Goal: Information Seeking & Learning: Check status

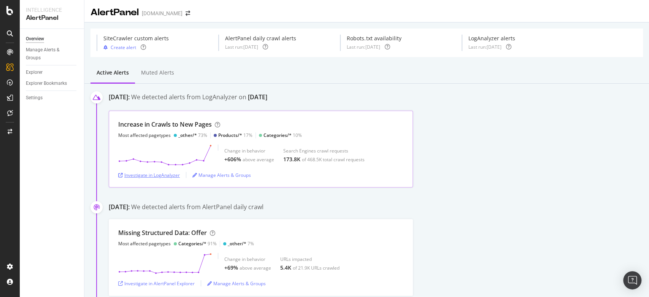
click at [148, 175] on div "Investigate in LogAnalyzer" at bounding box center [149, 175] width 62 height 6
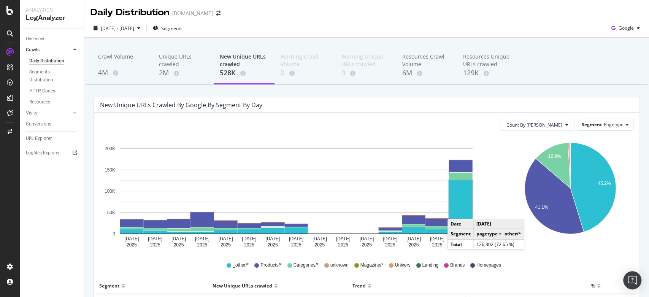
drag, startPoint x: 450, startPoint y: 214, endPoint x: 455, endPoint y: 211, distance: 6.0
click at [455, 211] on rect "A chart." at bounding box center [461, 206] width 24 height 53
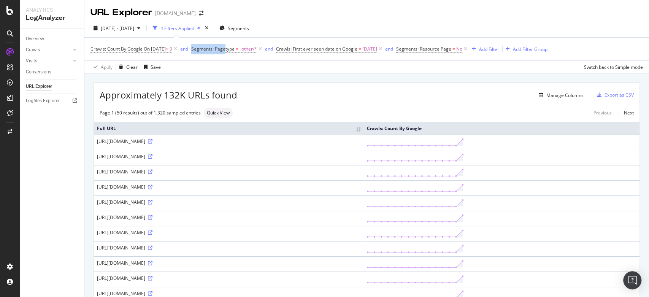
click at [235, 45] on div "Crawls: Count By Google On 2025-10-03 > 0 and Segments: Pagetype = _other/* and…" at bounding box center [367, 49] width 553 height 23
click at [235, 45] on span "Segments: Pagetype = _other/*" at bounding box center [227, 49] width 72 height 11
click at [431, 46] on span "Segments: Resource Page" at bounding box center [423, 49] width 55 height 6
click at [235, 44] on span "Segments: Pagetype = _other/*" at bounding box center [227, 49] width 72 height 11
click at [235, 47] on span "Segments: Pagetype" at bounding box center [212, 49] width 43 height 6
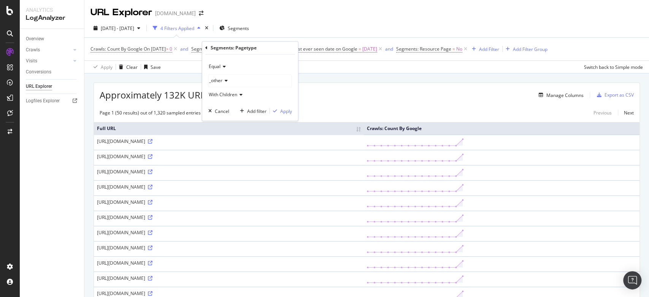
click at [229, 81] on div "_other" at bounding box center [250, 81] width 83 height 12
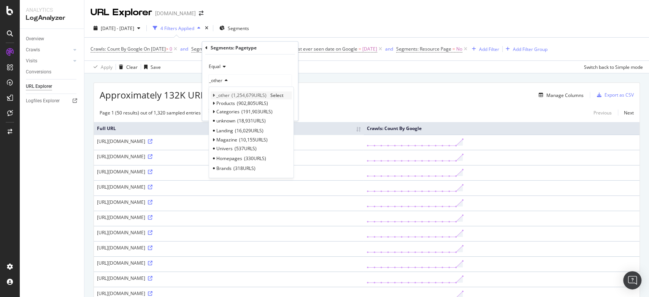
click at [213, 94] on icon at bounding box center [214, 96] width 3 height 5
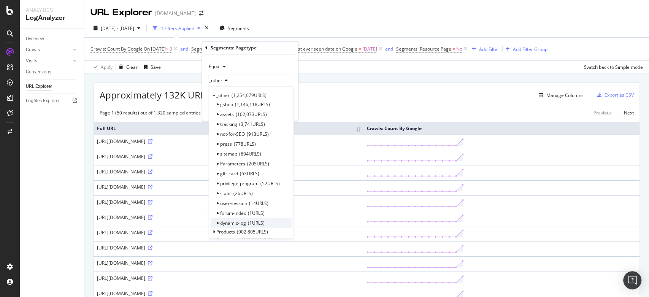
scroll to position [67, 0]
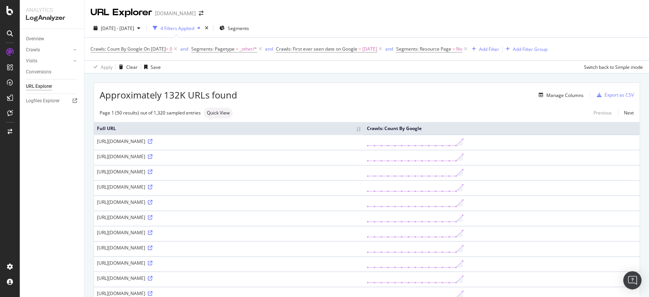
click at [400, 97] on div "Manage Columns" at bounding box center [410, 95] width 346 height 9
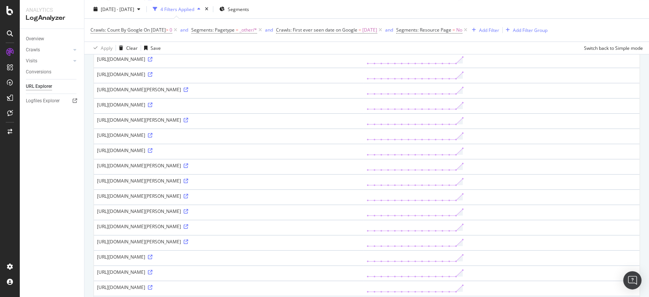
scroll to position [372, 0]
click at [188, 194] on icon at bounding box center [186, 196] width 5 height 5
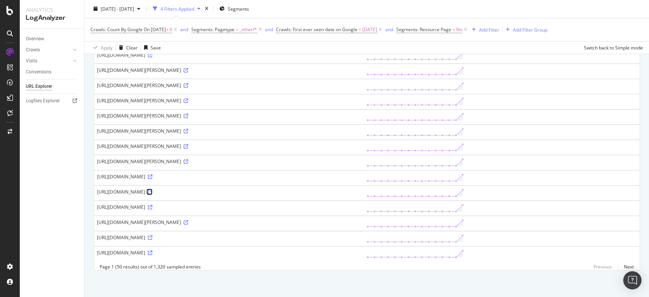
click at [152, 190] on icon at bounding box center [150, 192] width 5 height 5
click at [152, 251] on icon at bounding box center [150, 253] width 5 height 5
click at [619, 266] on link "Next" at bounding box center [626, 266] width 16 height 11
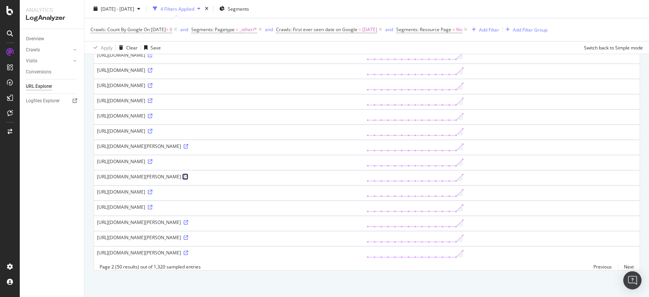
click at [188, 175] on icon at bounding box center [186, 177] width 5 height 5
click at [152, 83] on icon at bounding box center [150, 85] width 5 height 5
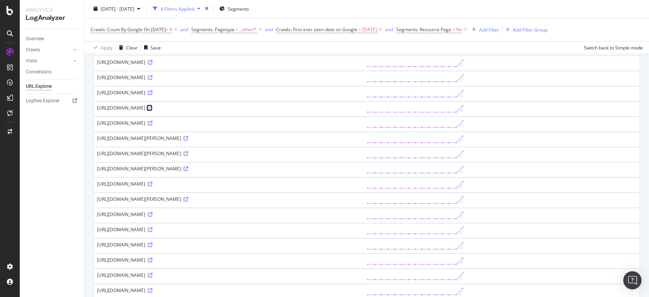
click at [152, 106] on icon at bounding box center [150, 108] width 5 height 5
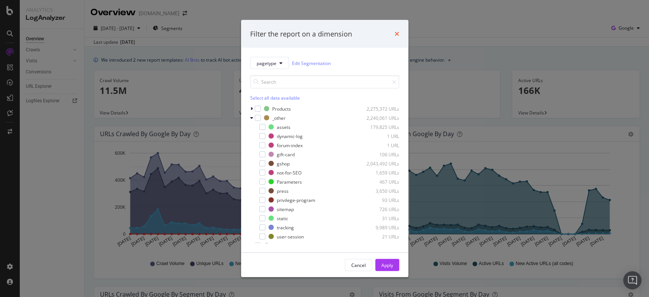
scroll to position [214, 0]
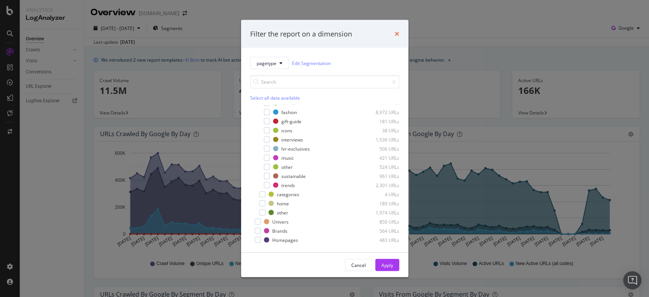
click at [397, 35] on icon "times" at bounding box center [397, 34] width 5 height 6
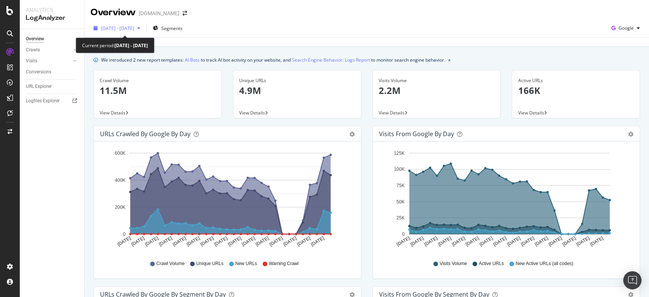
click at [134, 30] on span "2025 Sep. 5th - Oct. 4th" at bounding box center [117, 28] width 33 height 6
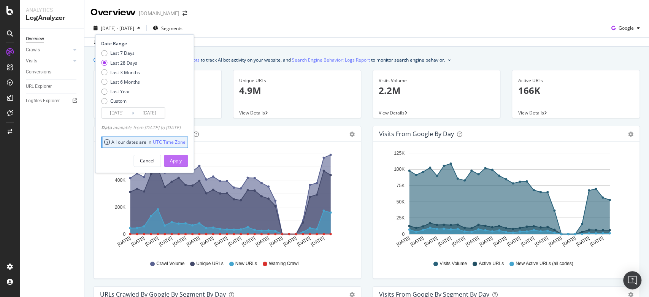
click at [182, 161] on div "Apply" at bounding box center [176, 160] width 12 height 6
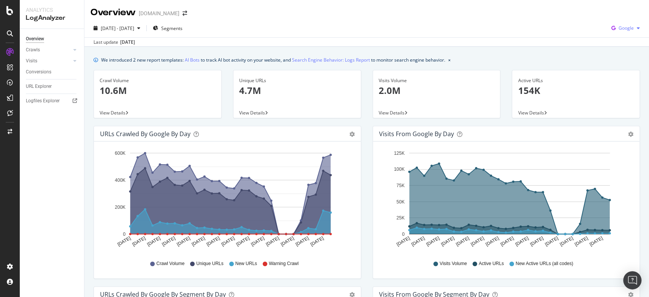
click at [619, 24] on div "Google" at bounding box center [625, 27] width 35 height 11
click at [614, 68] on span "OpenAI" at bounding box center [624, 71] width 28 height 7
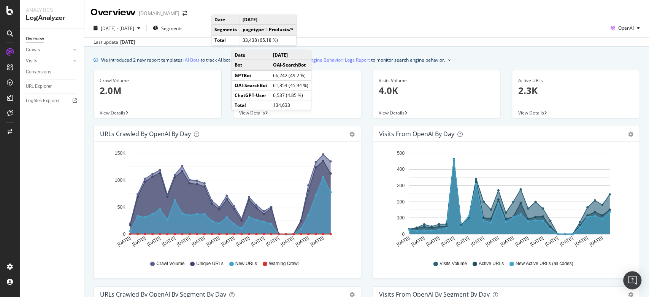
click at [392, 29] on div "2025 Sep. 7th - Oct. 4th Segments OpenAI" at bounding box center [366, 29] width 565 height 15
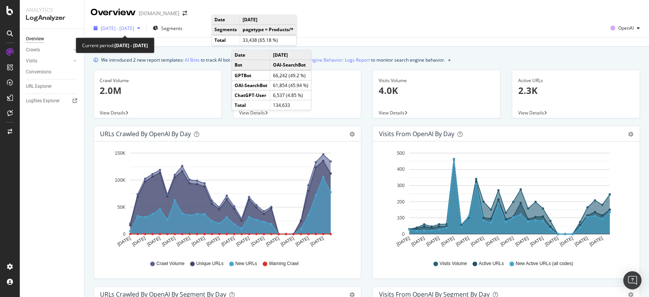
click at [124, 32] on div "2025 Sep. 7th - Oct. 4th" at bounding box center [117, 27] width 53 height 11
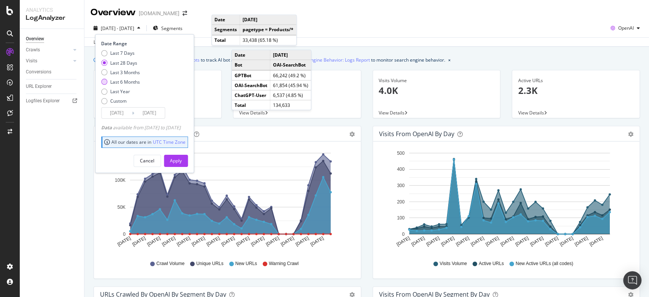
click at [116, 81] on div "Last 6 Months" at bounding box center [125, 82] width 30 height 6
type input "2025/04/05"
click at [182, 157] on div "Apply" at bounding box center [176, 160] width 12 height 6
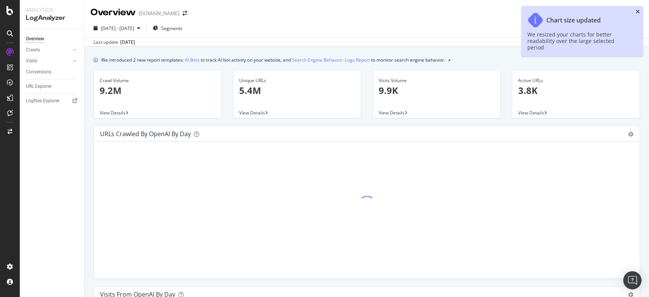
click at [637, 13] on icon "close toast" at bounding box center [638, 11] width 4 height 5
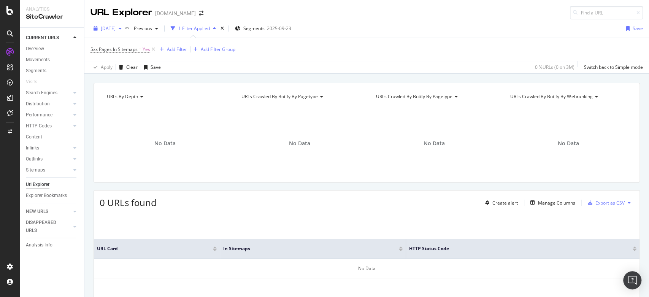
click at [116, 29] on span "[DATE]" at bounding box center [108, 28] width 15 height 6
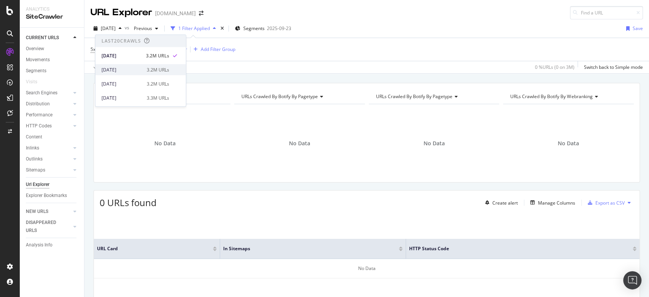
click at [125, 68] on div "2025 Sep. 1st" at bounding box center [122, 69] width 41 height 7
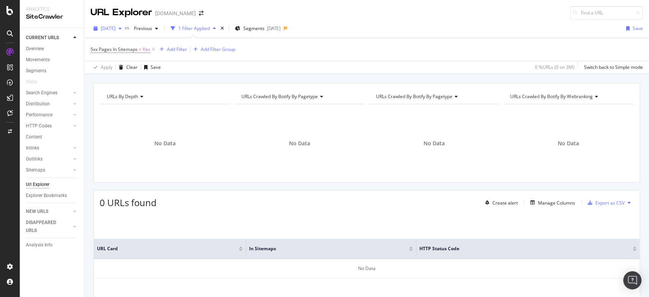
click at [109, 27] on span "2025 Sep. 1st" at bounding box center [108, 28] width 15 height 6
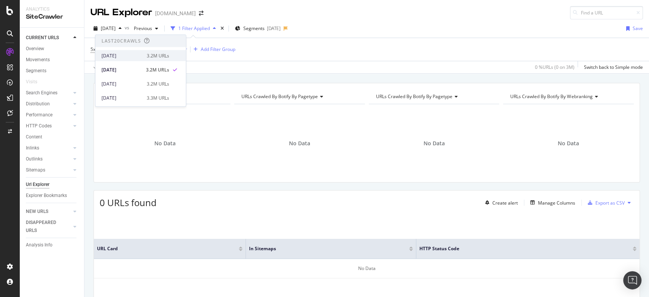
click at [107, 54] on div "[DATE]" at bounding box center [122, 55] width 41 height 7
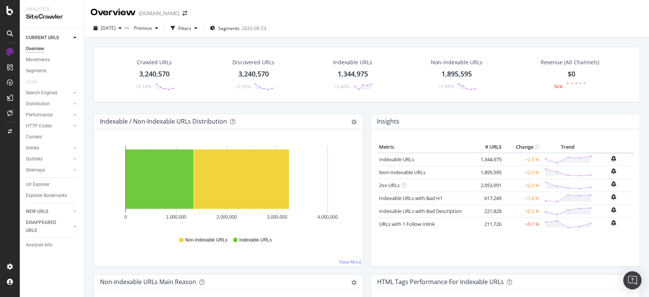
click at [357, 27] on div "[DATE] vs Previous Filters Segments [DATE]" at bounding box center [366, 29] width 565 height 15
